Goal: Task Accomplishment & Management: Manage account settings

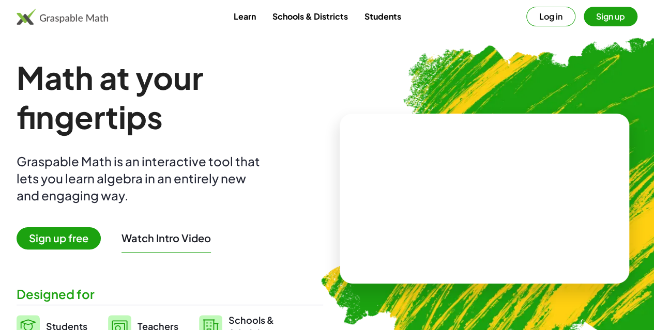
click at [583, 10] on button "Sign up" at bounding box center [610, 17] width 54 height 20
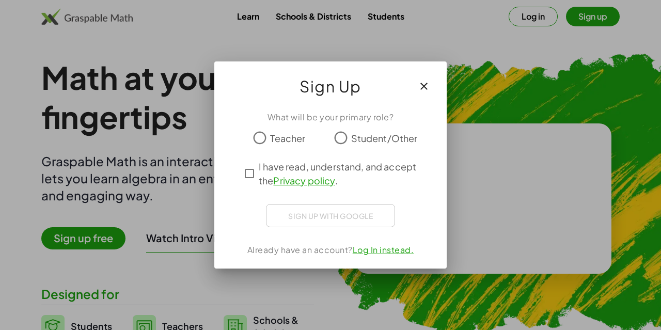
click at [289, 133] on span "Teacher" at bounding box center [287, 138] width 35 height 14
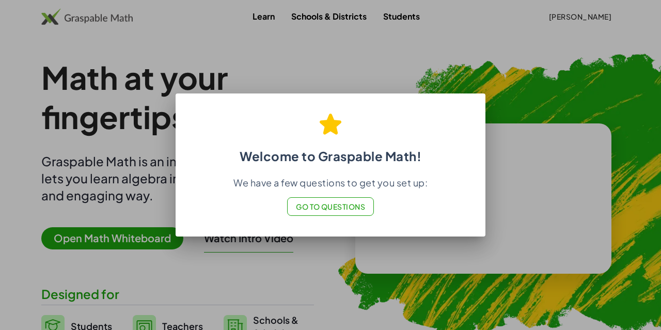
click at [325, 211] on span "Go to Questions" at bounding box center [331, 206] width 70 height 9
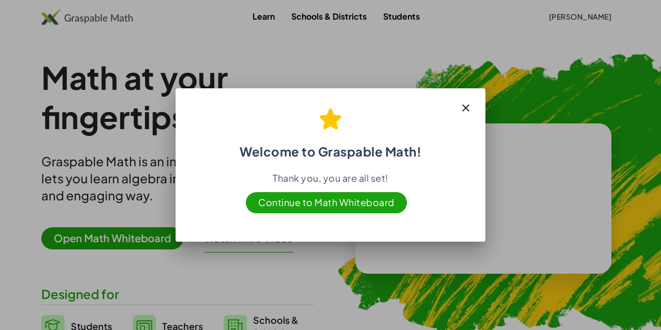
click at [465, 110] on icon "button" at bounding box center [466, 108] width 12 height 12
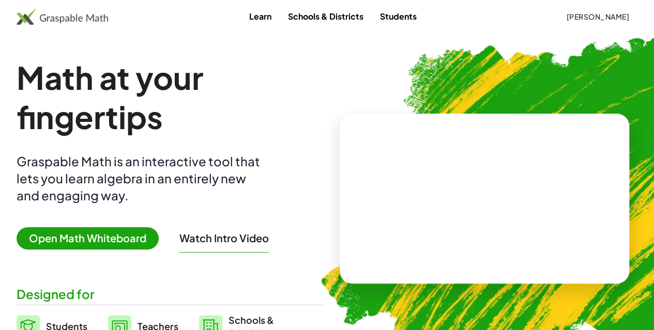
click at [566, 20] on span "[PERSON_NAME]" at bounding box center [597, 16] width 63 height 9
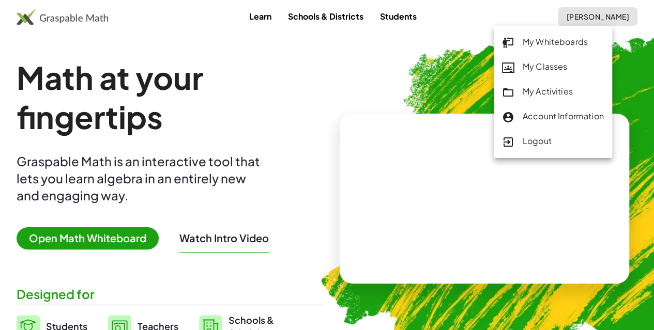
click at [538, 74] on div "My Classes" at bounding box center [553, 66] width 102 height 13
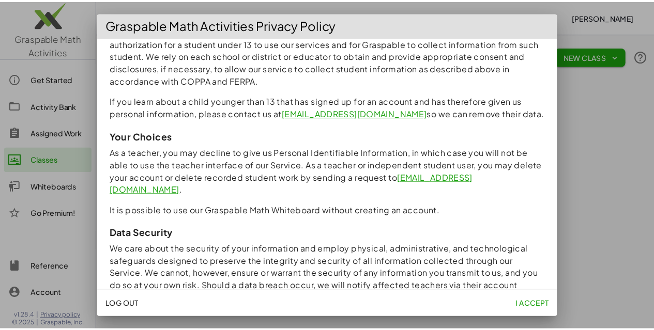
scroll to position [878, 0]
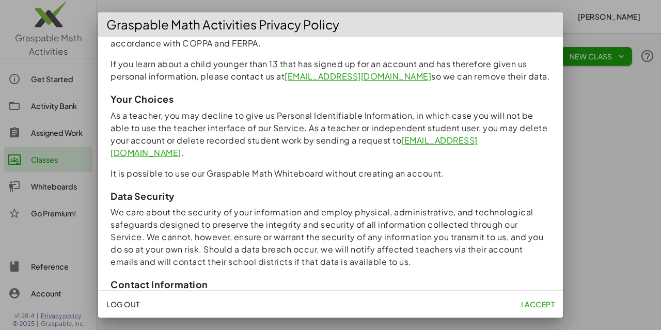
click at [541, 307] on span "I accept" at bounding box center [538, 304] width 34 height 9
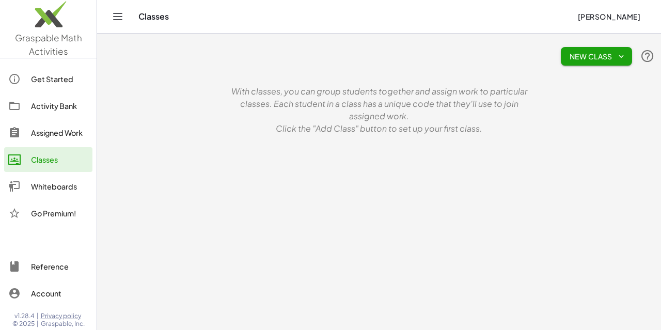
click at [603, 53] on span "New Class" at bounding box center [596, 56] width 55 height 9
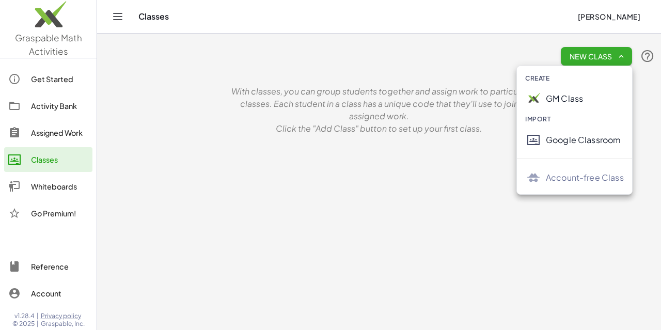
click at [576, 99] on div "GM Class" at bounding box center [585, 98] width 78 height 12
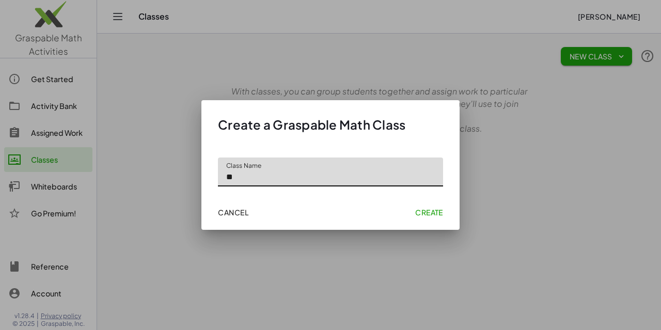
type input "*"
type input "**********"
click at [423, 213] on span "Create" at bounding box center [429, 212] width 28 height 9
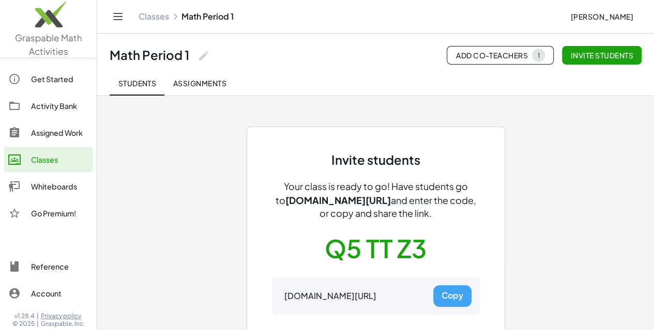
click at [454, 287] on button "Copy" at bounding box center [452, 296] width 38 height 22
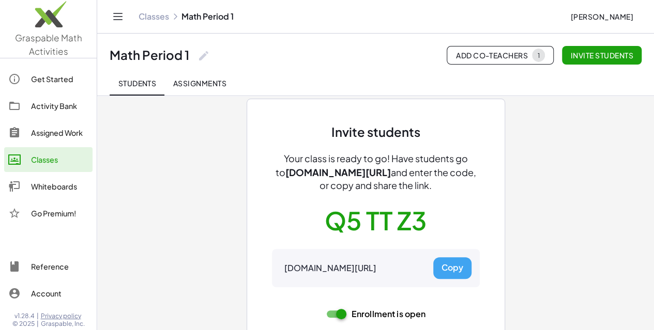
scroll to position [52, 0]
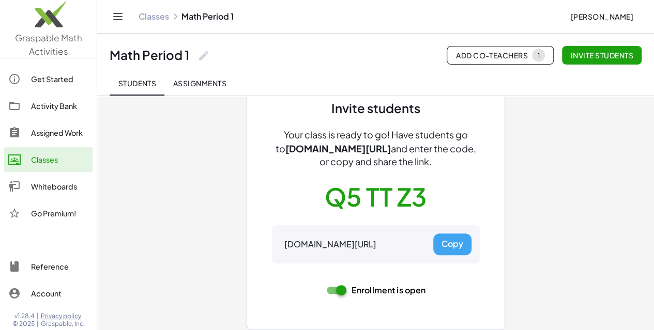
click at [157, 18] on link "Classes" at bounding box center [153, 16] width 30 height 10
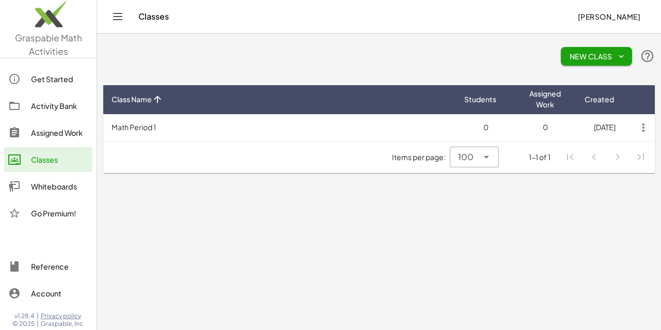
click at [638, 123] on icon "button" at bounding box center [643, 127] width 19 height 19
click at [360, 201] on main "New Class Class Name Students Assigned Work Created Math Period 1 0 0 8/13/2025…" at bounding box center [379, 165] width 564 height 330
click at [148, 128] on td "Math Period 1" at bounding box center [279, 127] width 353 height 27
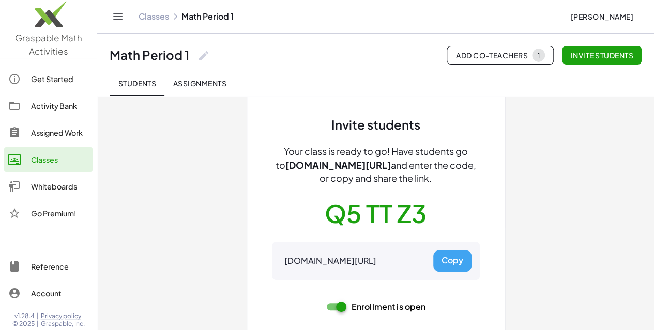
scroll to position [52, 0]
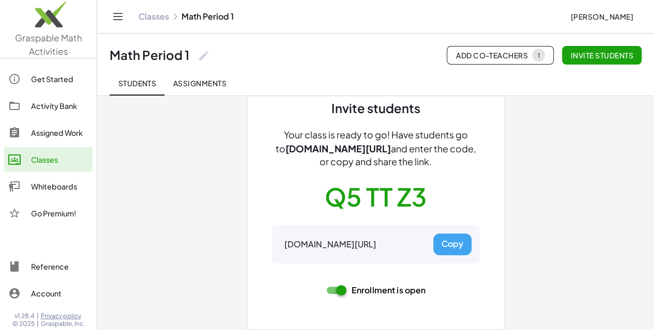
click at [452, 242] on button "Copy" at bounding box center [452, 245] width 38 height 22
click at [143, 84] on span "Students" at bounding box center [137, 83] width 38 height 9
click at [595, 195] on div "Invite students Your class is ready to go! Have students go to gmacts.com/join-…" at bounding box center [375, 190] width 465 height 293
click at [230, 189] on div "Invite students Your class is ready to go! Have students go to gmacts.com/join-…" at bounding box center [375, 190] width 465 height 293
click at [163, 86] on button "Students" at bounding box center [137, 83] width 55 height 25
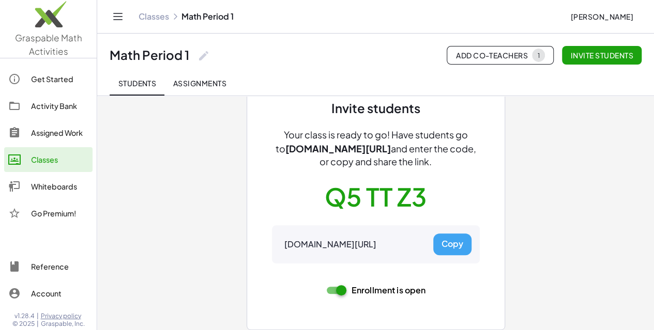
click at [517, 153] on div "Invite students Your class is ready to go! Have students go to gmacts.com/join-…" at bounding box center [375, 190] width 465 height 293
click at [157, 14] on link "Classes" at bounding box center [153, 16] width 30 height 10
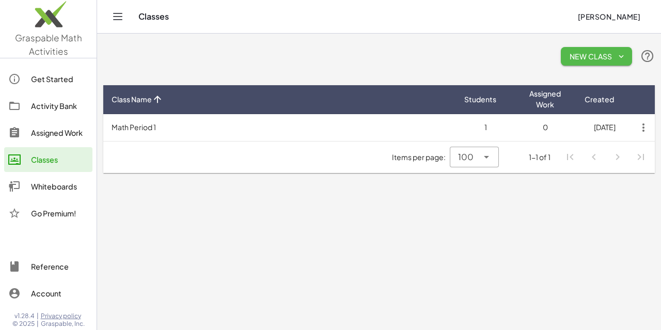
click at [601, 54] on span "New Class" at bounding box center [596, 56] width 55 height 9
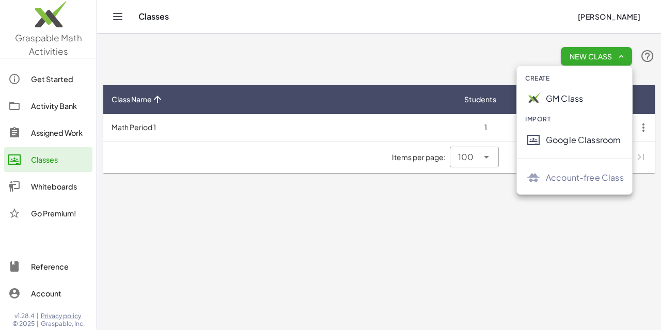
click at [572, 91] on div "GM Class" at bounding box center [574, 98] width 115 height 25
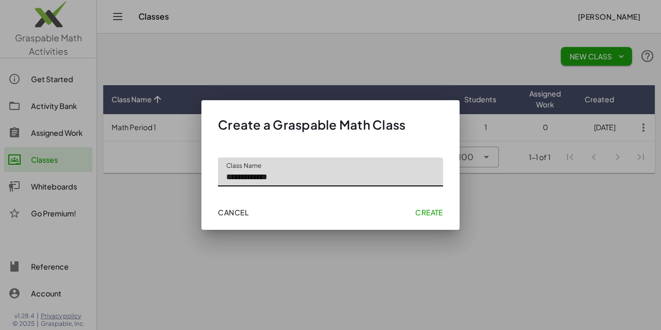
type input "**********"
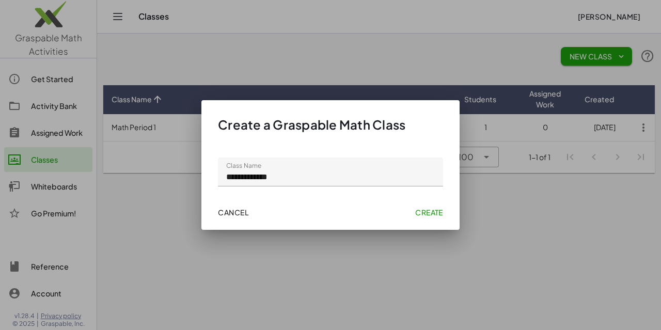
click at [423, 215] on span "Create" at bounding box center [429, 212] width 28 height 9
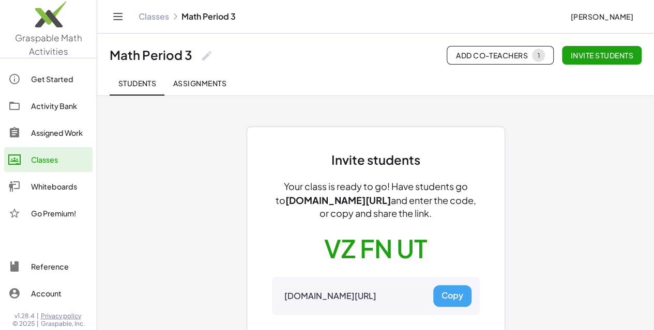
click at [147, 17] on link "Classes" at bounding box center [153, 16] width 30 height 10
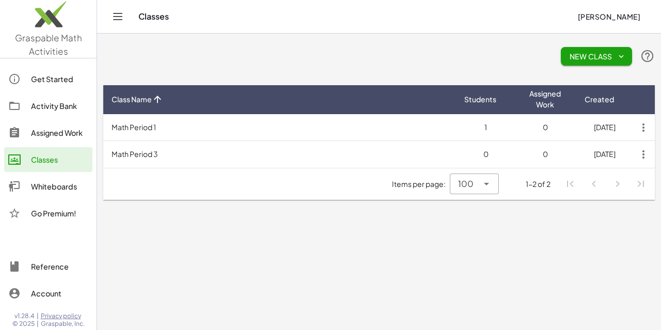
click at [590, 56] on span "New Class" at bounding box center [596, 56] width 55 height 9
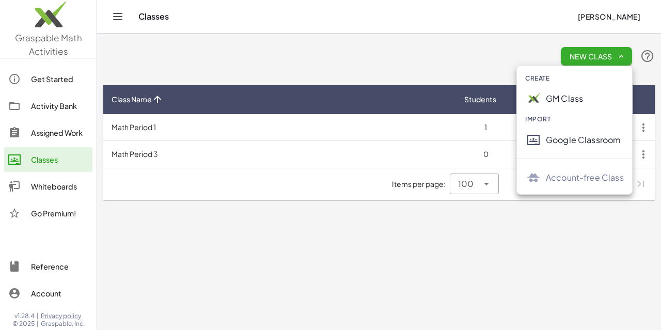
click at [570, 101] on div "GM Class" at bounding box center [585, 98] width 78 height 12
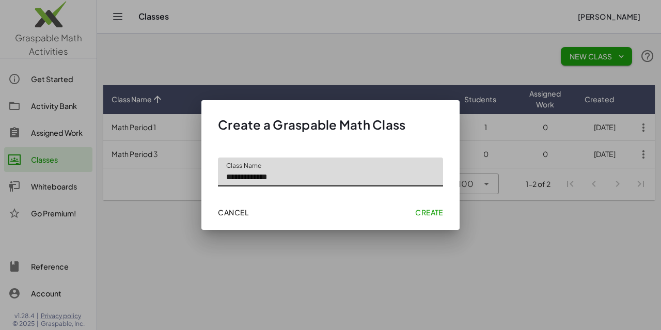
type input "**********"
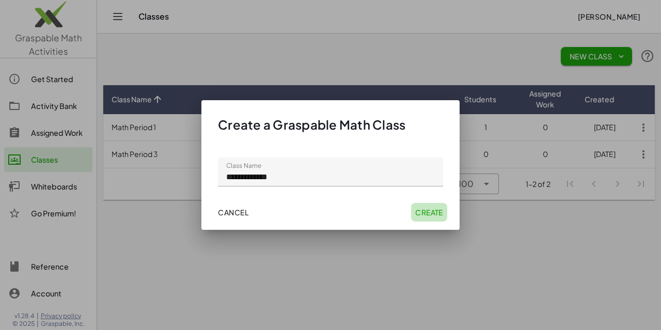
click at [427, 209] on span "Create" at bounding box center [429, 212] width 28 height 9
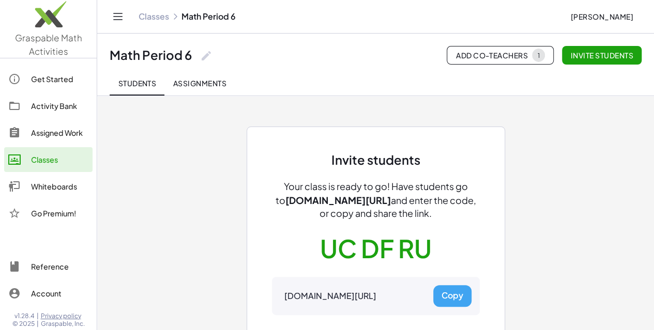
click at [160, 19] on link "Classes" at bounding box center [153, 16] width 30 height 10
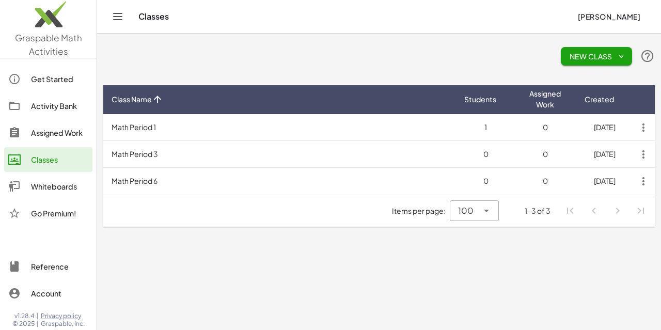
click at [484, 257] on main "New Class Class Name Students Assigned Work Created Math Period 1 1 0 8/13/2025…" at bounding box center [379, 165] width 564 height 330
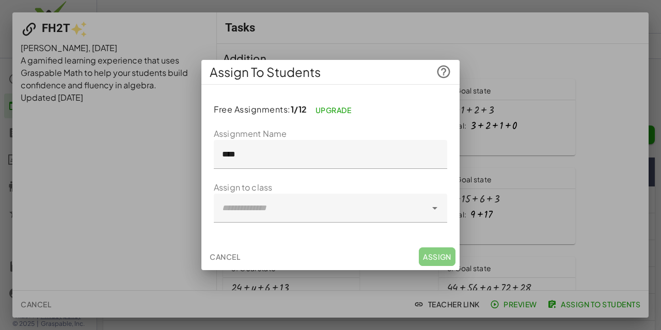
click at [432, 209] on icon at bounding box center [435, 208] width 12 height 12
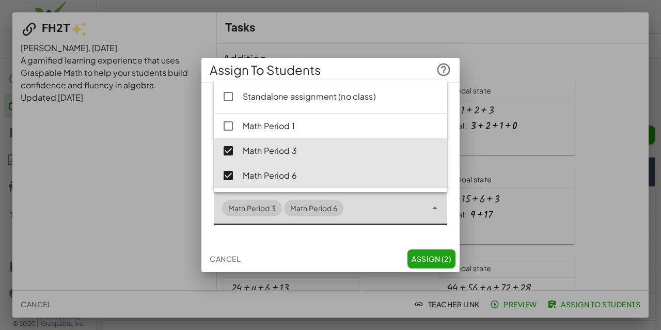
type input "**********"
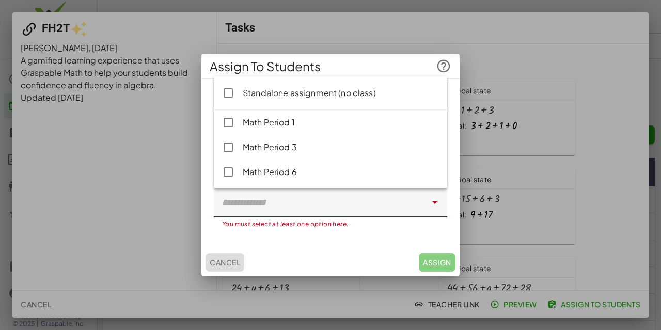
click at [238, 260] on span "Cancel" at bounding box center [225, 262] width 30 height 9
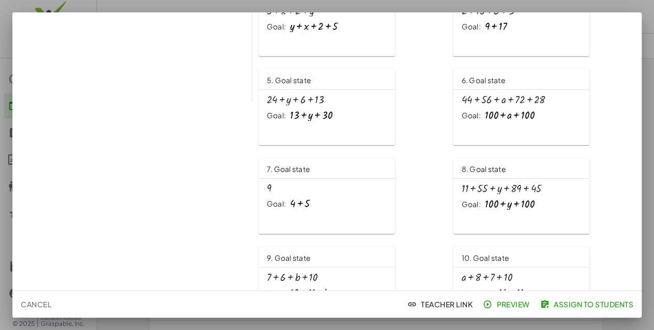
scroll to position [258, 0]
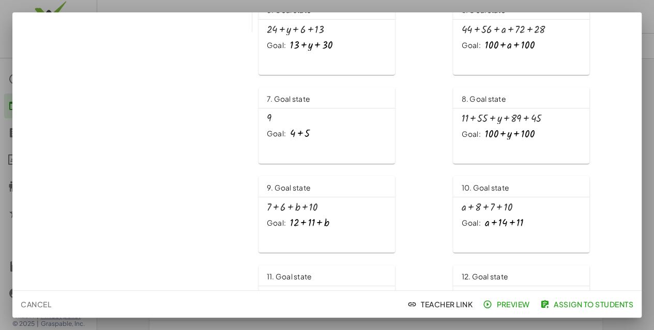
click at [616, 4] on div at bounding box center [327, 165] width 654 height 330
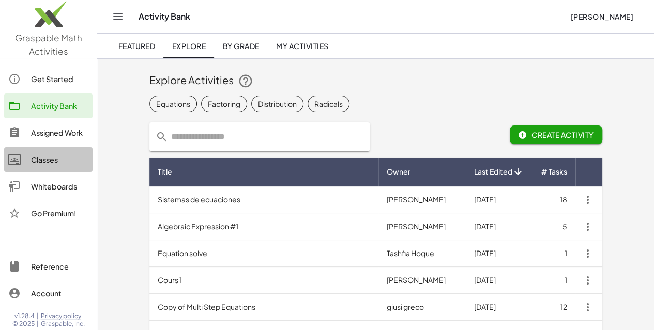
click at [43, 164] on div "Classes" at bounding box center [59, 159] width 57 height 12
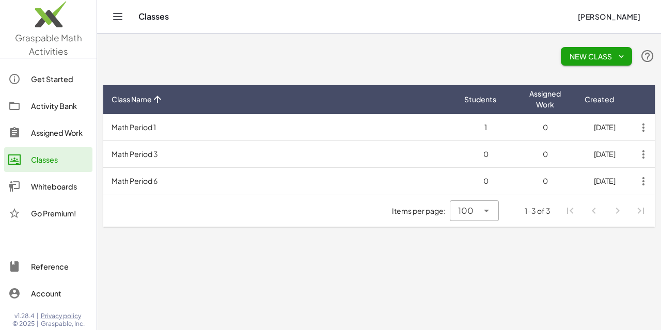
click at [518, 131] on td "0" at bounding box center [545, 127] width 59 height 27
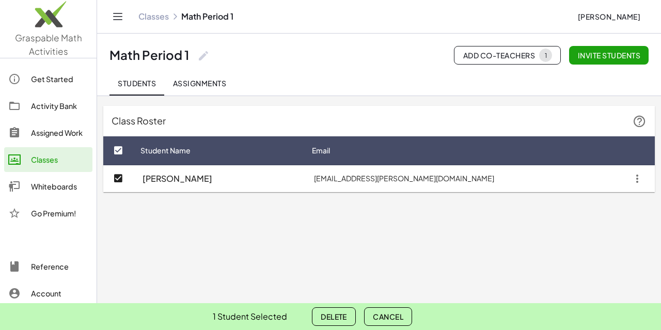
click at [636, 179] on icon "button" at bounding box center [637, 178] width 19 height 19
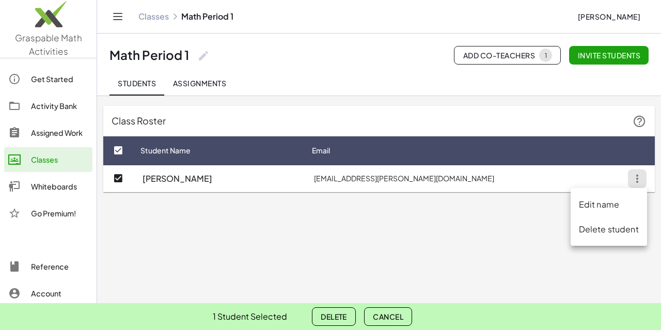
click at [636, 179] on icon "button" at bounding box center [637, 178] width 19 height 19
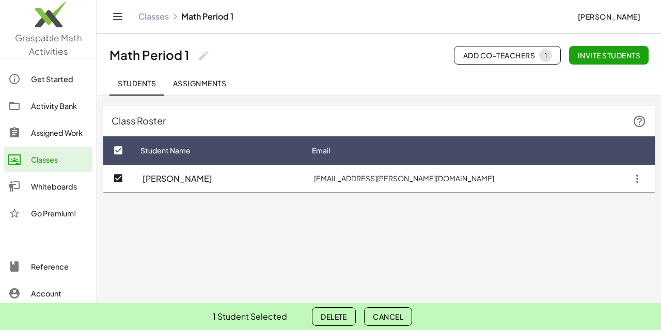
click at [332, 319] on span "Delete" at bounding box center [334, 316] width 26 height 9
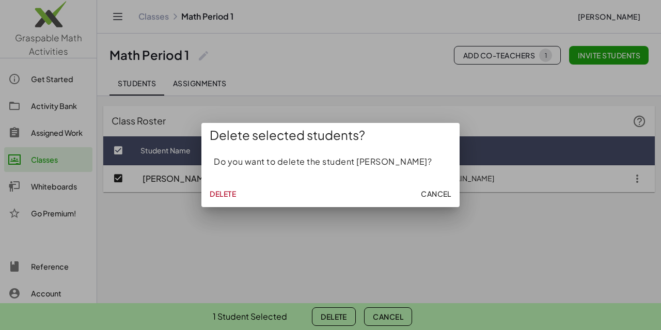
click at [231, 197] on span "Delete" at bounding box center [223, 193] width 26 height 9
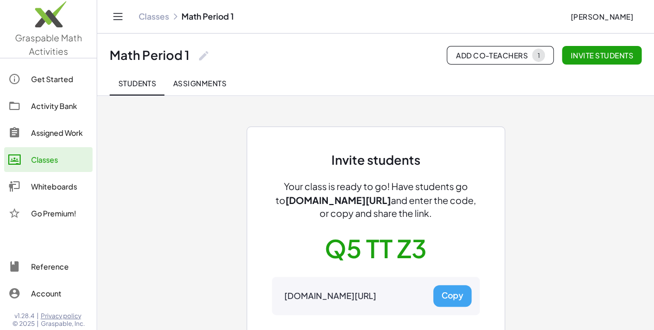
click at [194, 160] on div "Invite students Your class is ready to go! Have students go to [DOMAIN_NAME][UR…" at bounding box center [375, 242] width 465 height 293
click at [51, 20] on img at bounding box center [48, 17] width 97 height 44
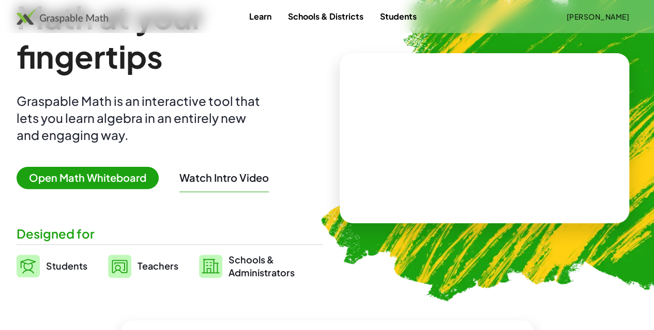
scroll to position [52, 0]
